Goal: Check status: Check status

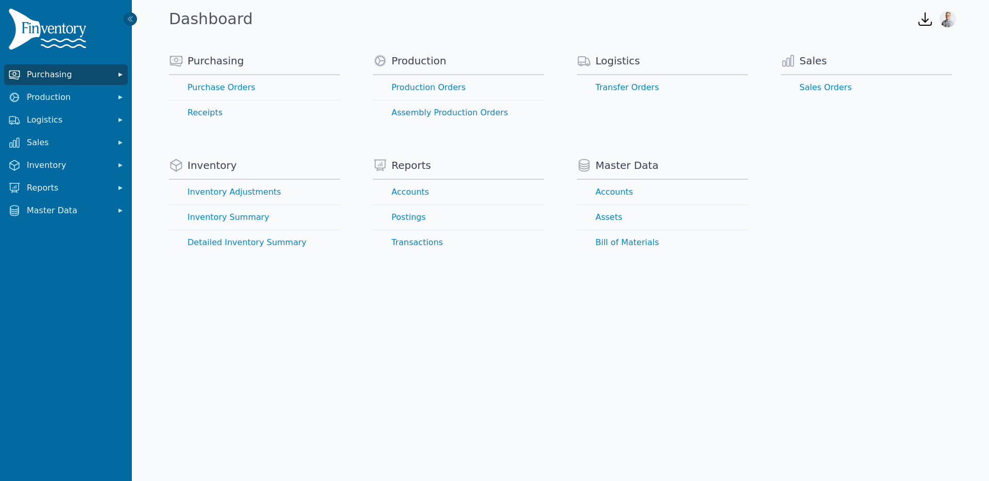
click at [72, 72] on span "Purchasing" at bounding box center [68, 75] width 82 height 12
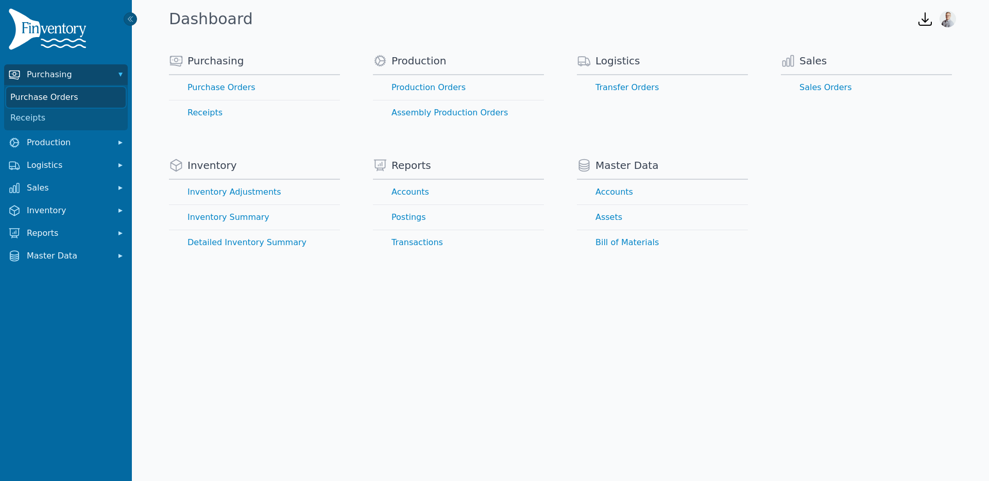
click at [62, 99] on link "Purchase Orders" at bounding box center [66, 97] width 120 height 21
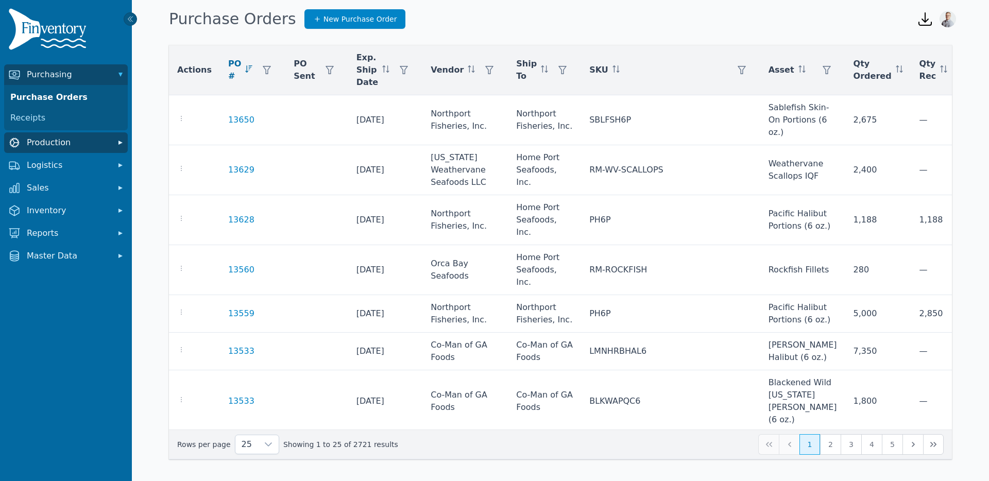
click at [48, 143] on span "Production" at bounding box center [68, 143] width 82 height 12
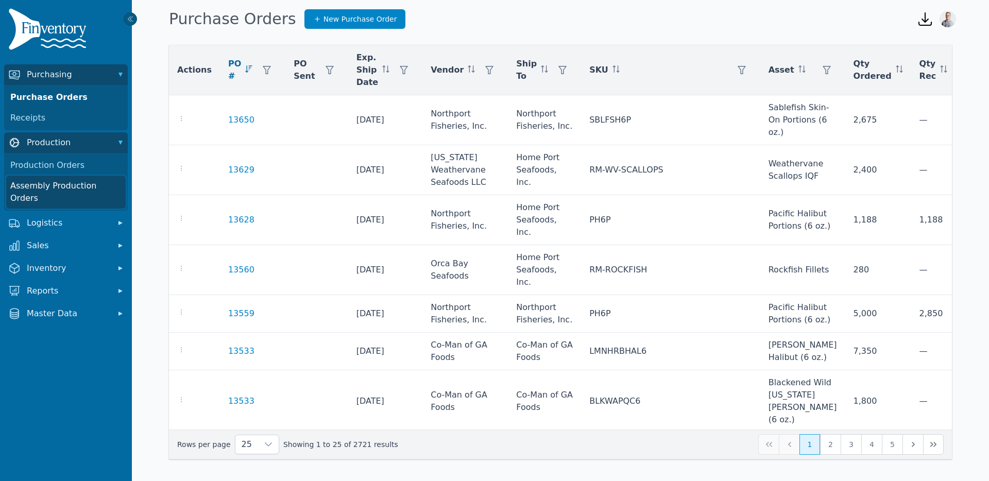
click at [54, 190] on link "Assembly Production Orders" at bounding box center [66, 192] width 120 height 33
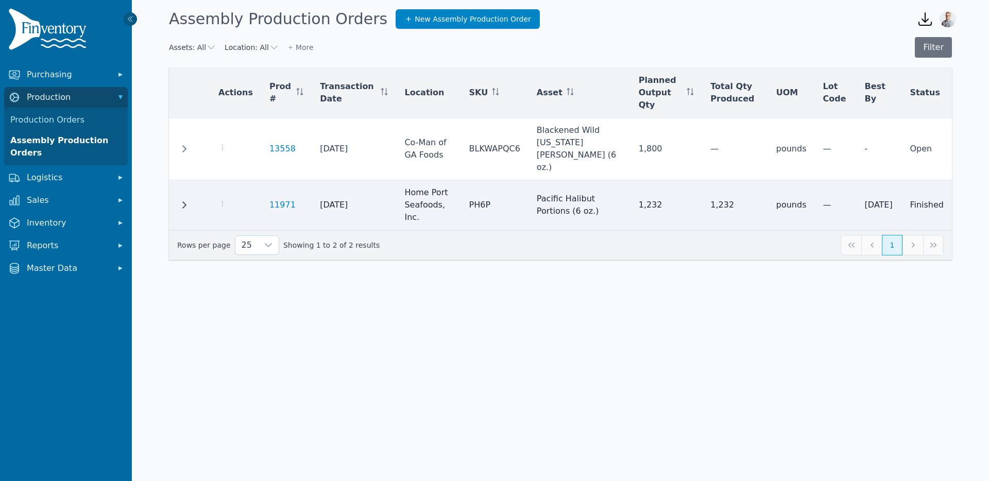
click at [183, 201] on icon "Row Expanded" at bounding box center [184, 204] width 4 height 7
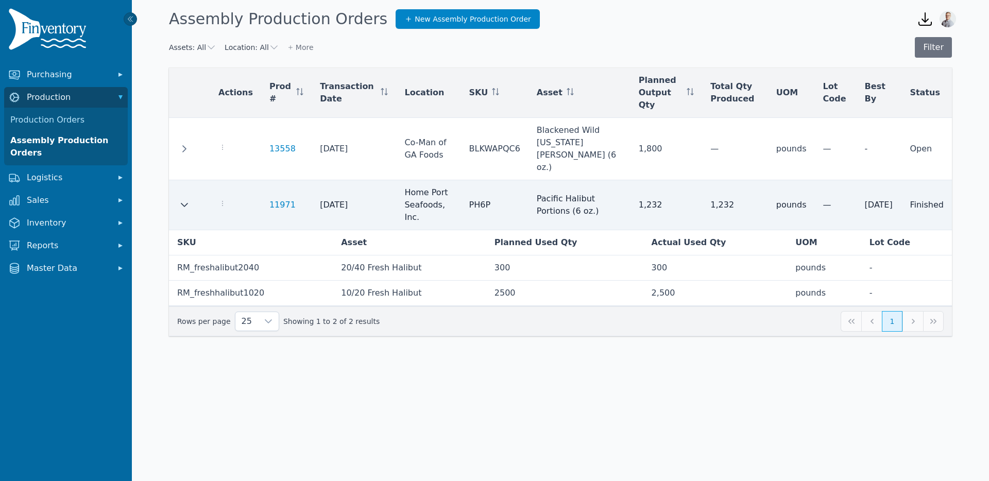
click at [182, 201] on icon "Row Collapsed" at bounding box center [184, 205] width 8 height 8
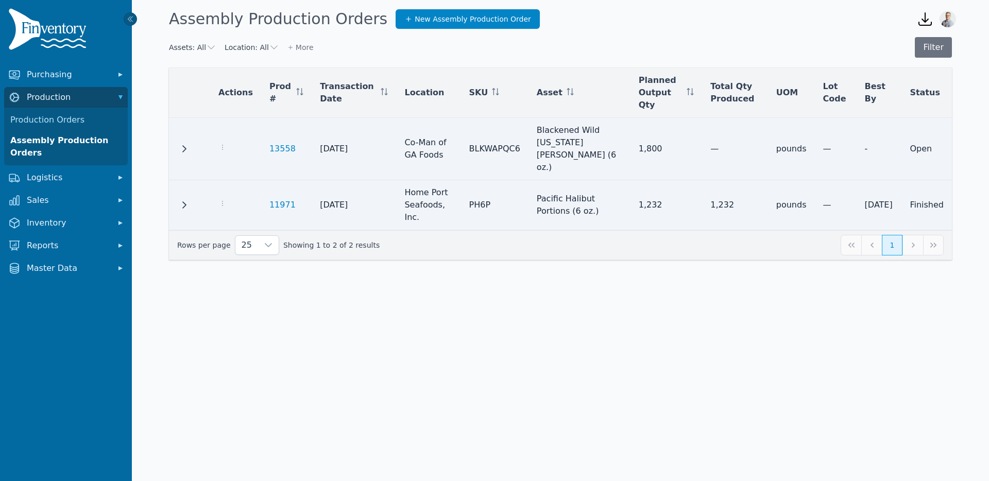
click at [182, 145] on icon "Row Expanded" at bounding box center [184, 149] width 8 height 8
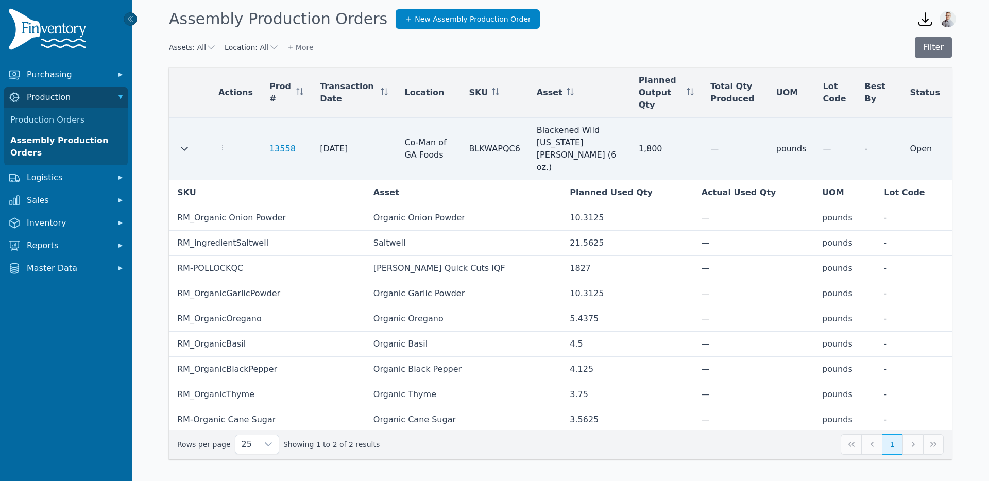
click at [184, 145] on icon "Row Collapsed" at bounding box center [184, 149] width 8 height 8
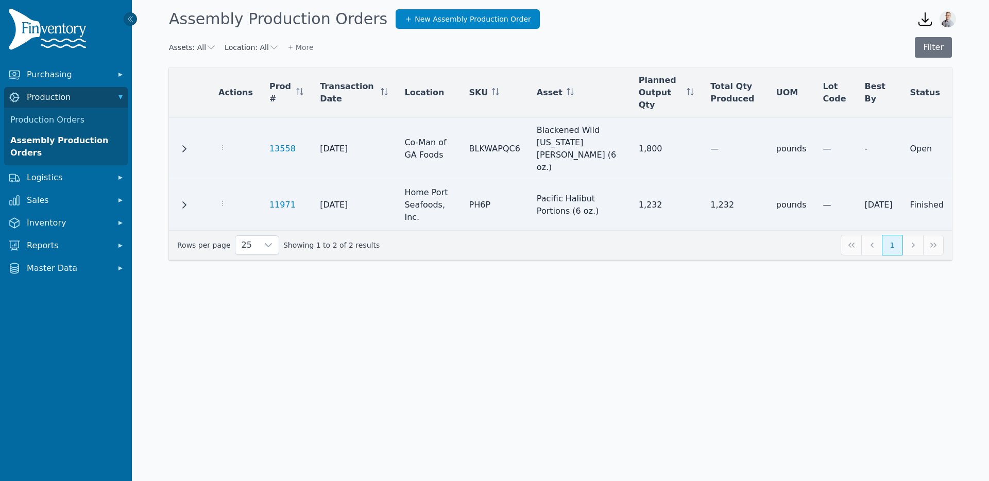
click at [180, 145] on icon "Row Expanded" at bounding box center [184, 149] width 8 height 8
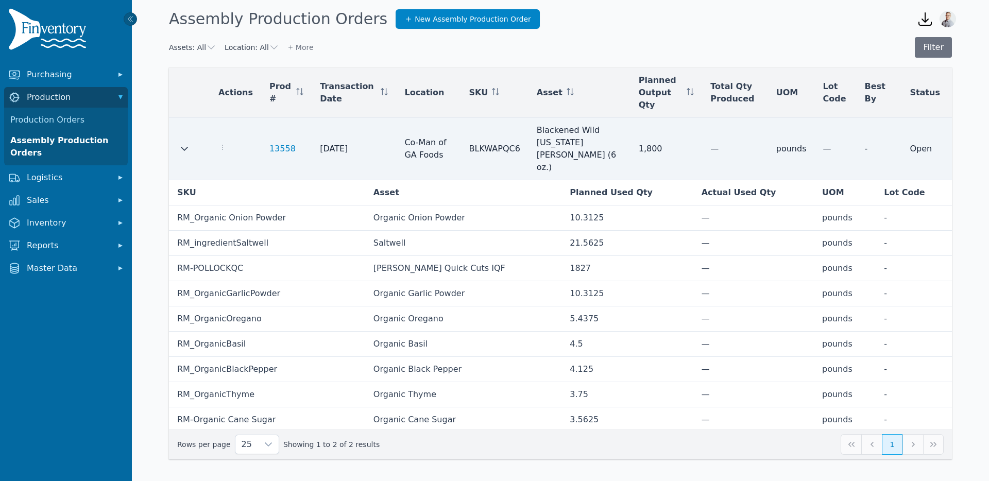
click at [182, 145] on icon "Row Collapsed" at bounding box center [184, 149] width 8 height 8
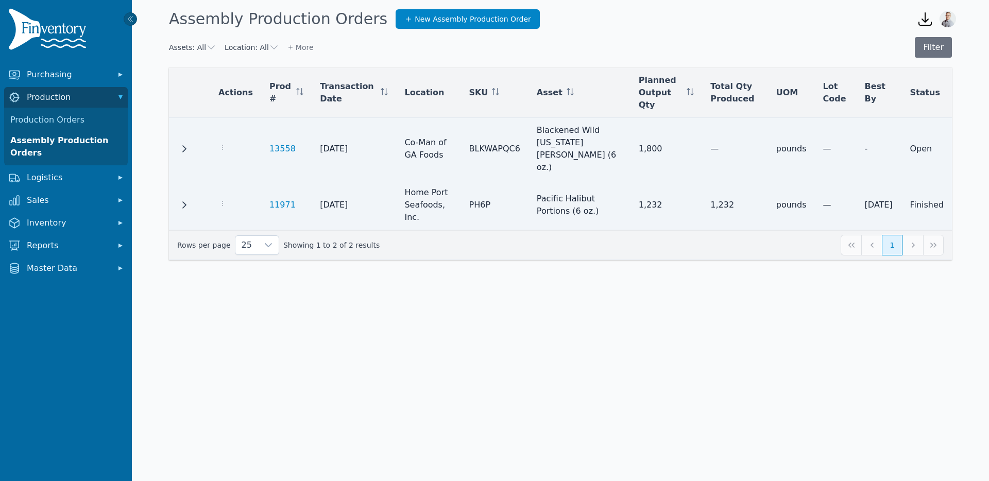
click at [196, 43] on button "Assets: All" at bounding box center [192, 47] width 47 height 10
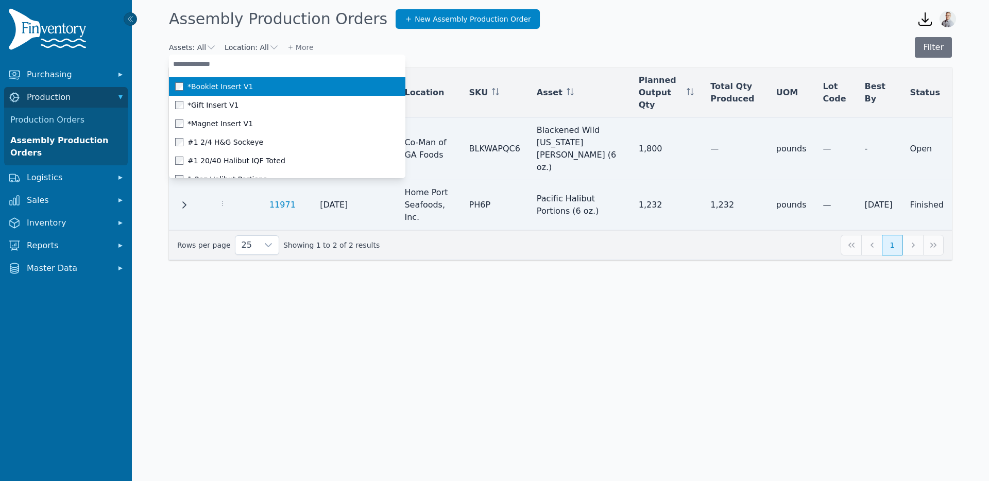
click at [170, 44] on button "Assets: All" at bounding box center [192, 47] width 47 height 10
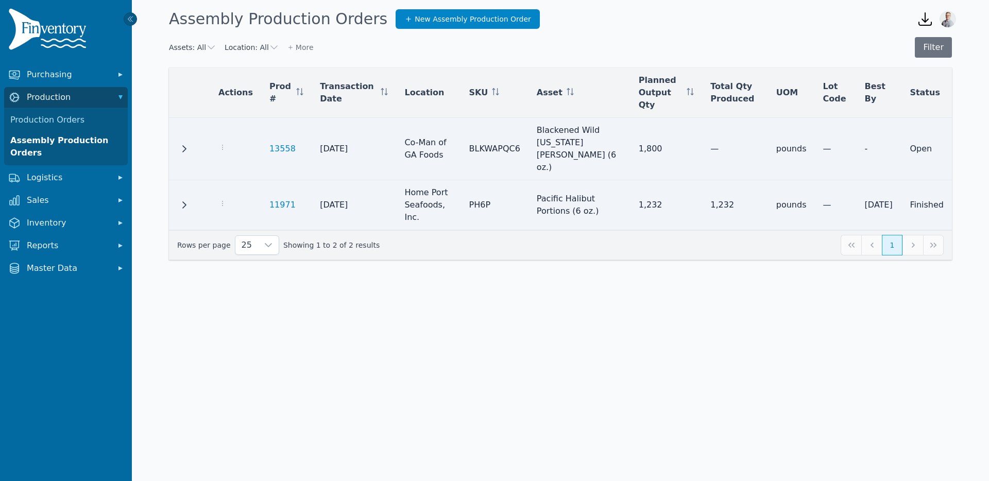
click at [182, 145] on icon "Row Expanded" at bounding box center [184, 149] width 8 height 8
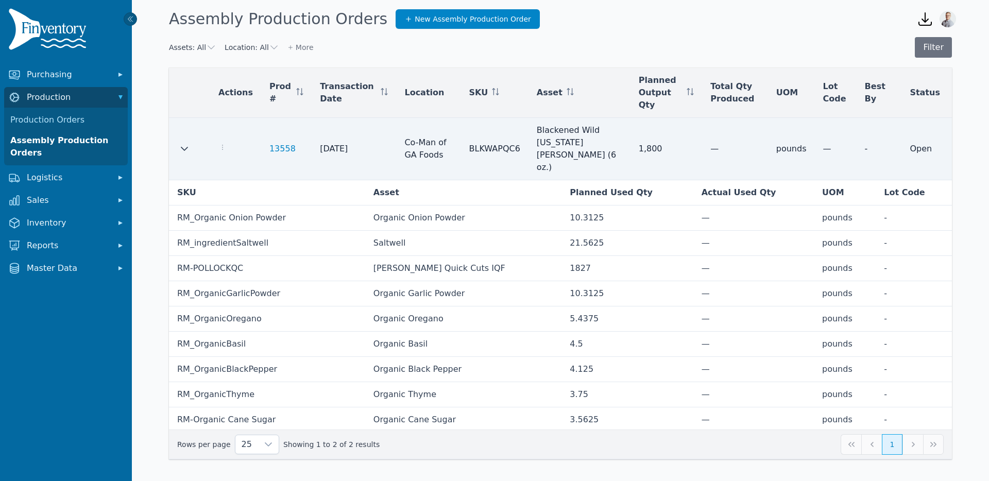
click at [192, 129] on td at bounding box center [189, 149] width 41 height 62
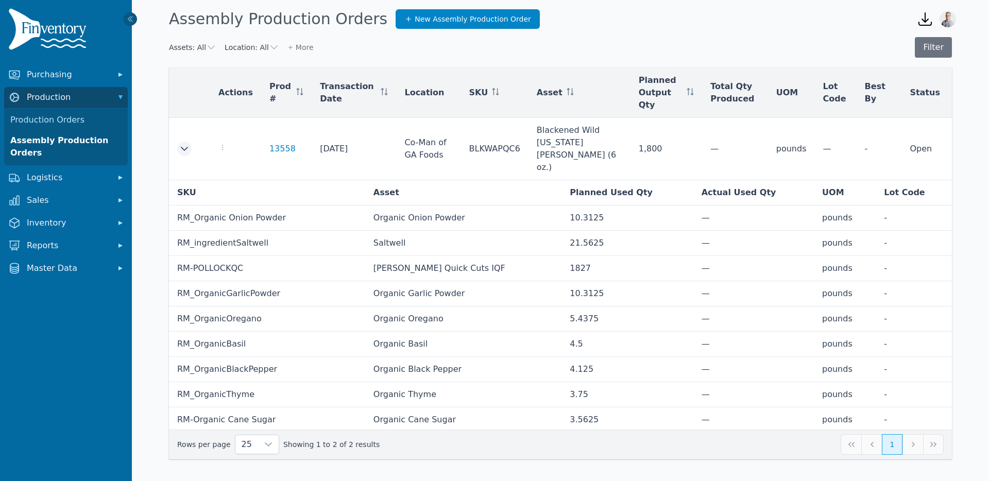
click at [188, 145] on icon "Row Collapsed" at bounding box center [184, 149] width 8 height 8
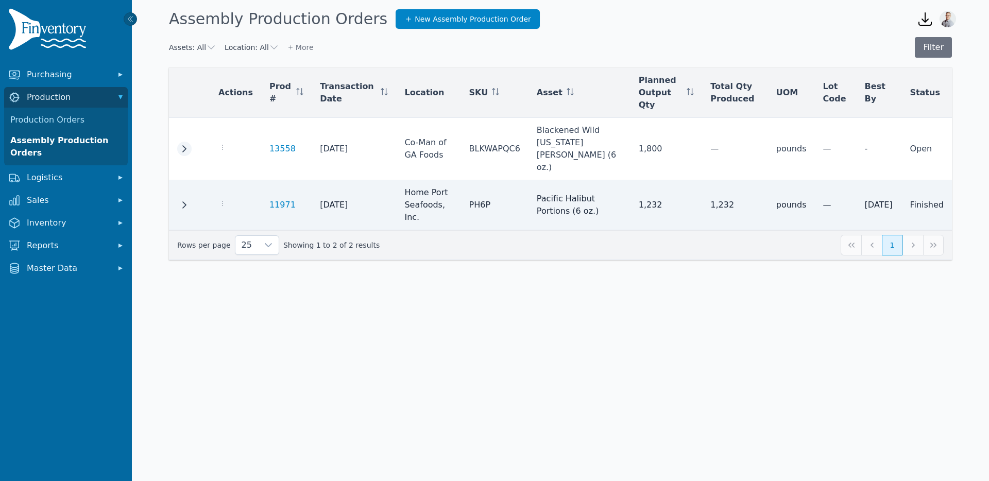
click at [186, 145] on icon "Row Expanded" at bounding box center [184, 149] width 8 height 8
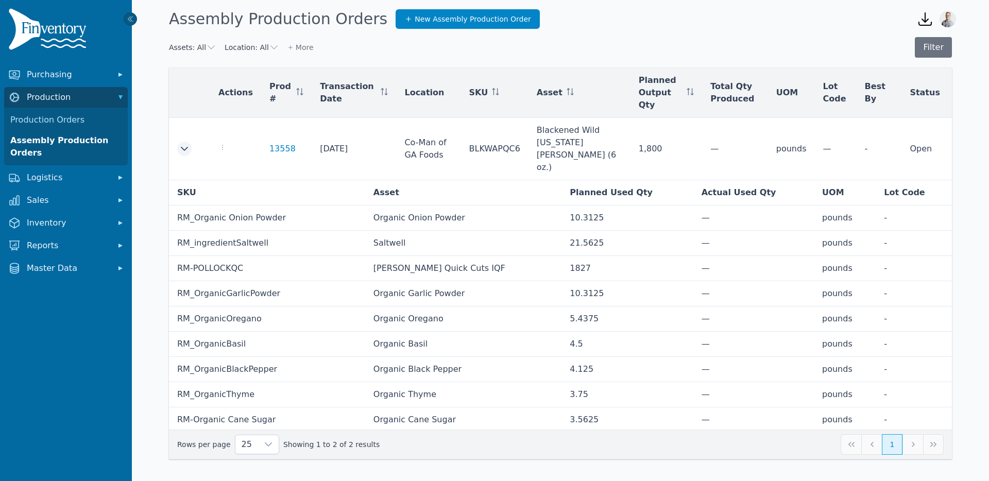
click at [186, 145] on icon "Row Collapsed" at bounding box center [184, 149] width 8 height 8
